Goal: Task Accomplishment & Management: Use online tool/utility

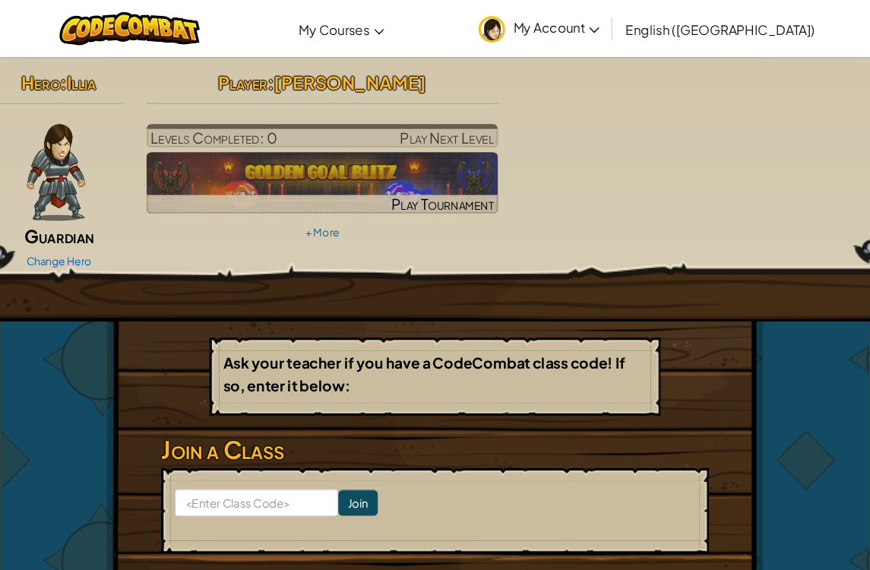
scroll to position [5, 0]
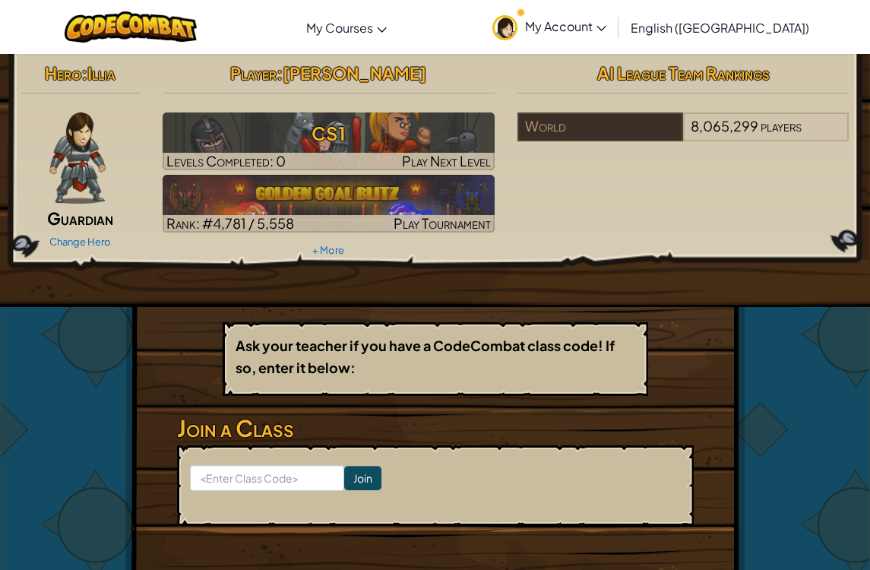
click at [199, 201] on img at bounding box center [329, 204] width 332 height 58
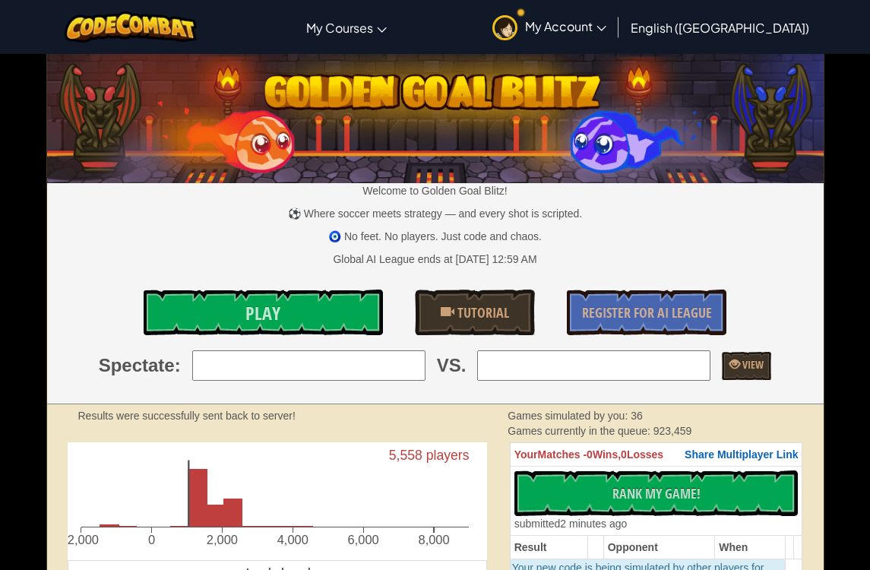
click at [211, 300] on link "Play" at bounding box center [264, 313] width 240 height 46
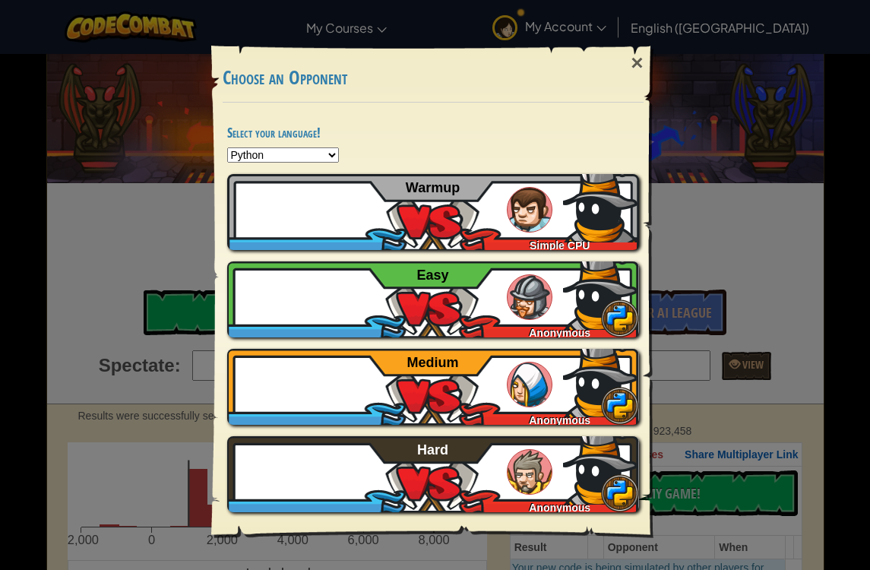
click at [342, 198] on img at bounding box center [336, 210] width 46 height 46
